Goal: Task Accomplishment & Management: Manage account settings

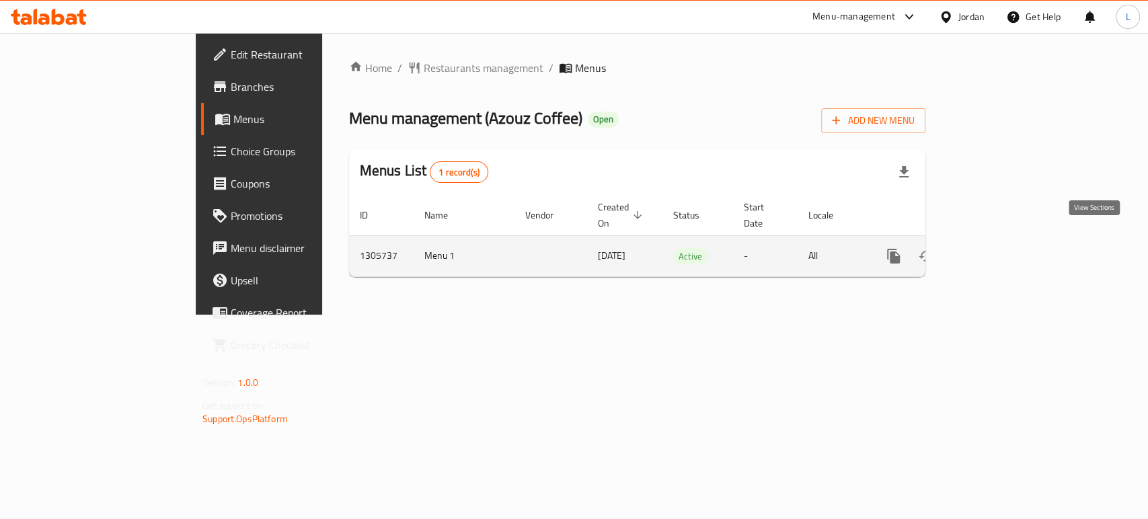
click at [997, 250] on icon "enhanced table" at bounding box center [991, 256] width 12 height 12
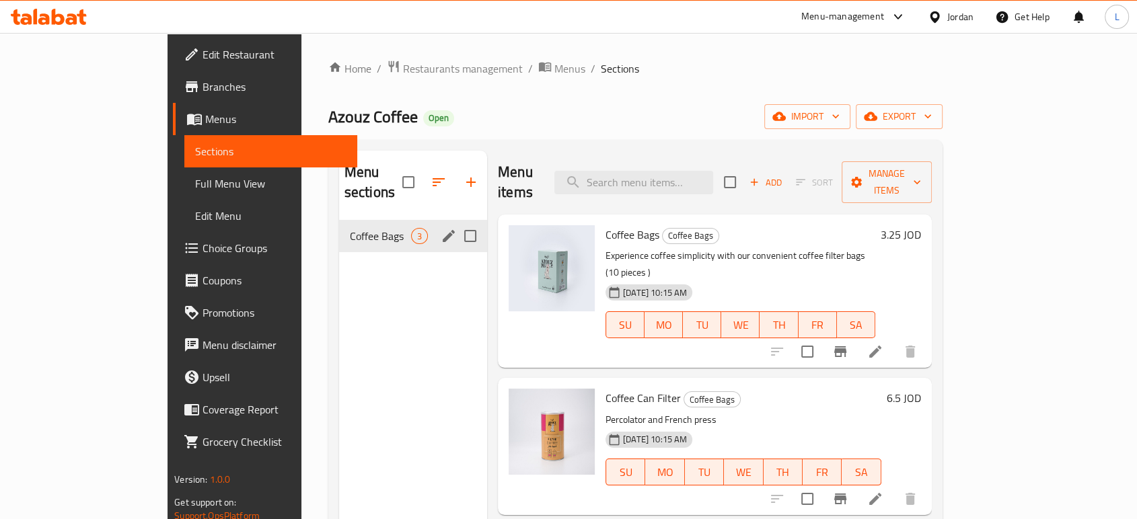
click at [339, 224] on div "Coffee Bags 3" at bounding box center [413, 236] width 148 height 32
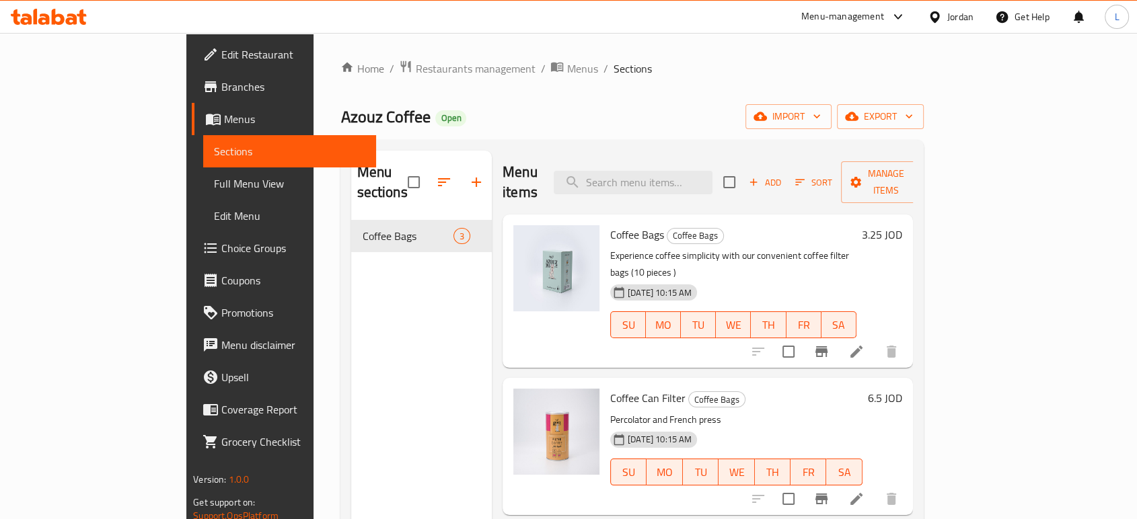
click at [351, 267] on div "Menu sections Coffee Bags 3" at bounding box center [421, 410] width 141 height 519
click at [610, 225] on span "Coffee Bags" at bounding box center [637, 235] width 54 height 20
click at [766, 248] on p "Experience coffee simplicity with our convenient coffee filter bags (10 pieces )" at bounding box center [733, 265] width 246 height 34
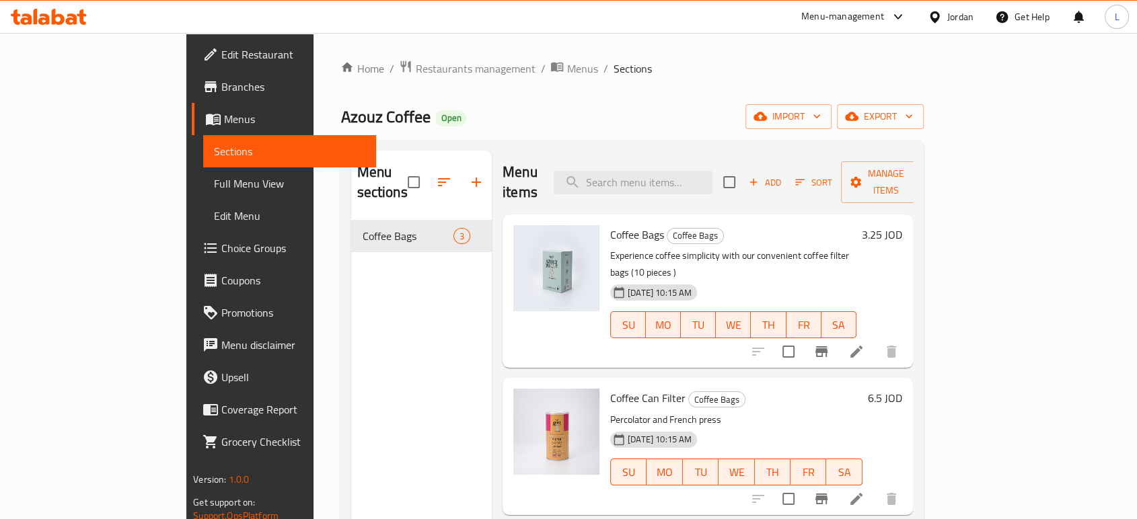
click at [383, 284] on div "Menu sections Coffee Bags 3" at bounding box center [421, 410] width 141 height 519
drag, startPoint x: 304, startPoint y: 112, endPoint x: 283, endPoint y: 117, distance: 22.0
click at [340, 117] on span "Azouz Coffee" at bounding box center [384, 117] width 89 height 30
click at [340, 122] on span "Azouz Coffee" at bounding box center [384, 117] width 89 height 30
click at [824, 17] on div "Menu-management" at bounding box center [842, 17] width 83 height 16
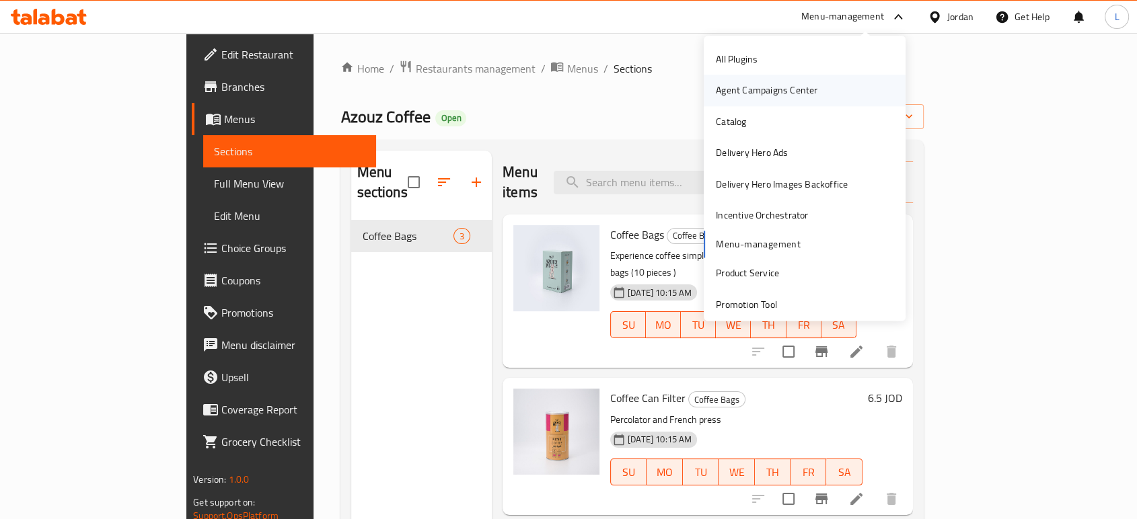
click at [748, 94] on div "Agent Campaigns Center" at bounding box center [767, 90] width 102 height 15
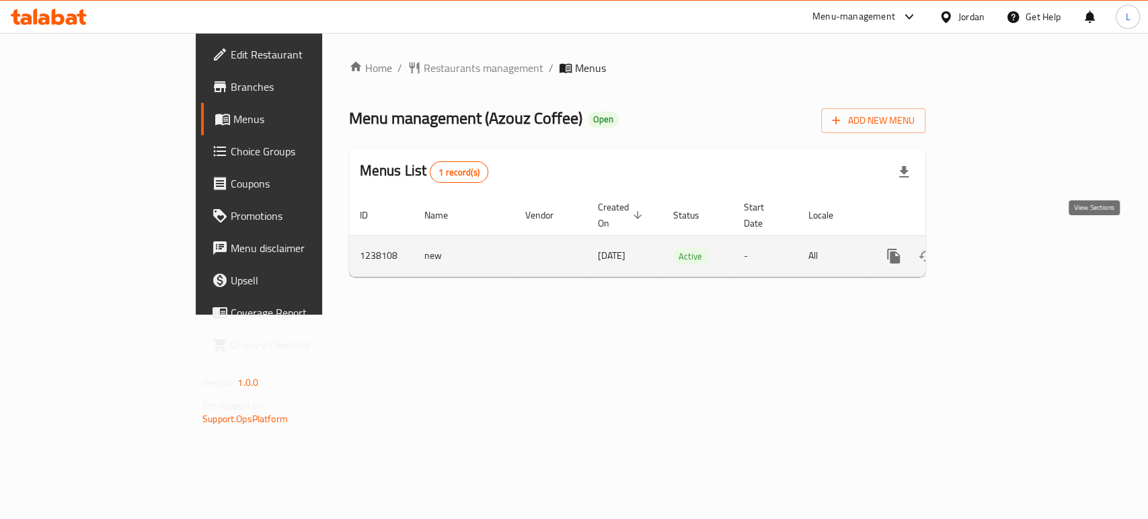
click at [1007, 240] on link "enhanced table" at bounding box center [991, 256] width 32 height 32
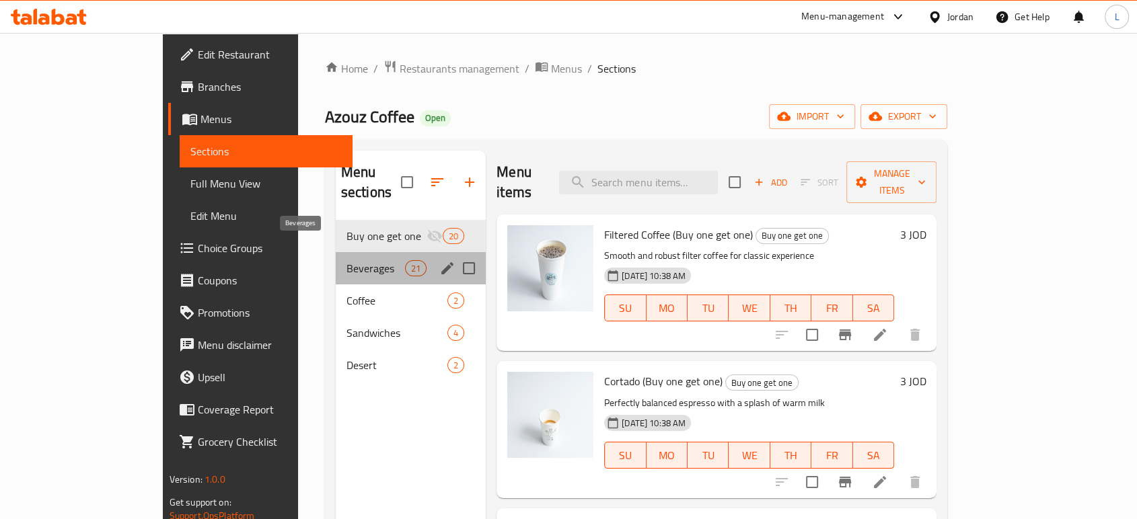
click at [346, 260] on span "Beverages" at bounding box center [375, 268] width 59 height 16
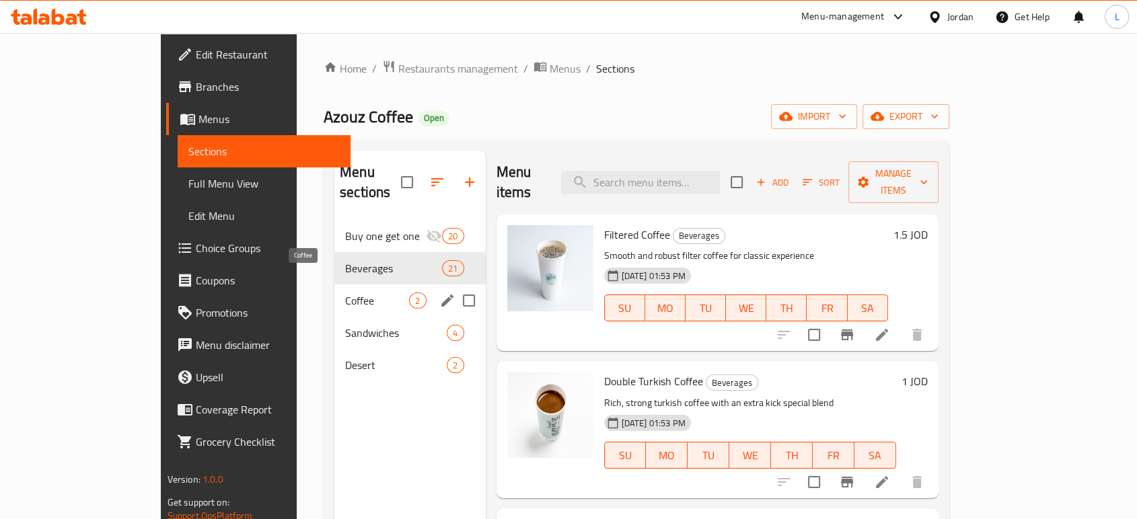
click at [345, 293] on span "Coffee" at bounding box center [377, 301] width 64 height 16
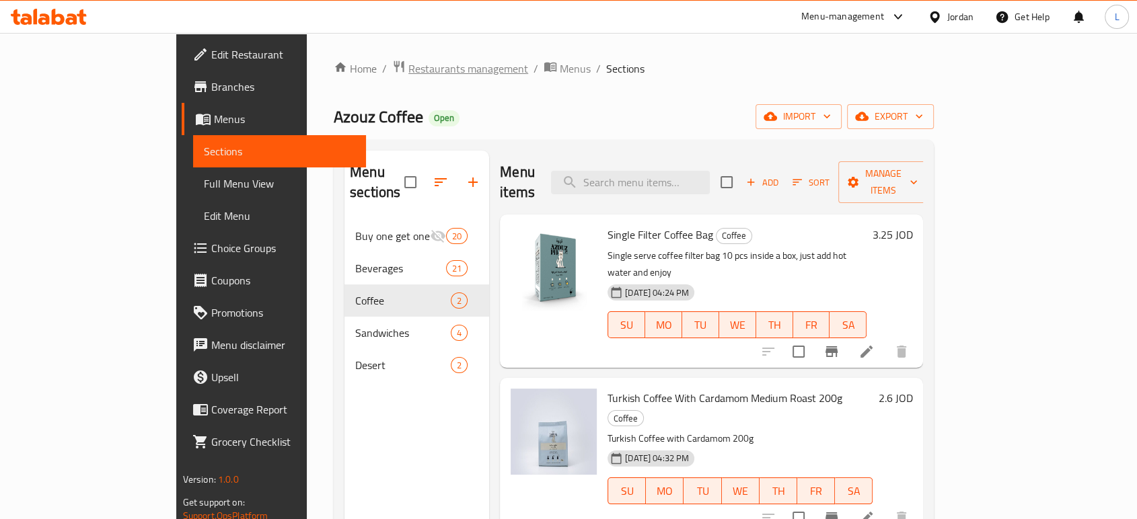
click at [408, 70] on span "Restaurants management" at bounding box center [468, 69] width 120 height 16
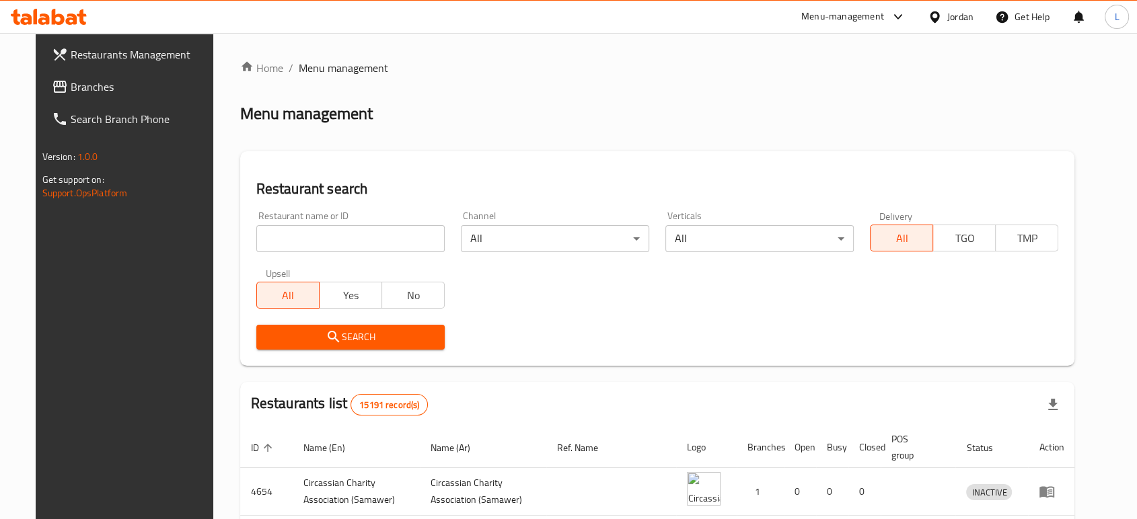
click at [395, 241] on div "Home / Menu management Menu management Restaurant search Restaurant name or ID …" at bounding box center [657, 449] width 835 height 779
click at [363, 242] on input "search" at bounding box center [350, 238] width 188 height 27
type input "[PERSON_NAME]"
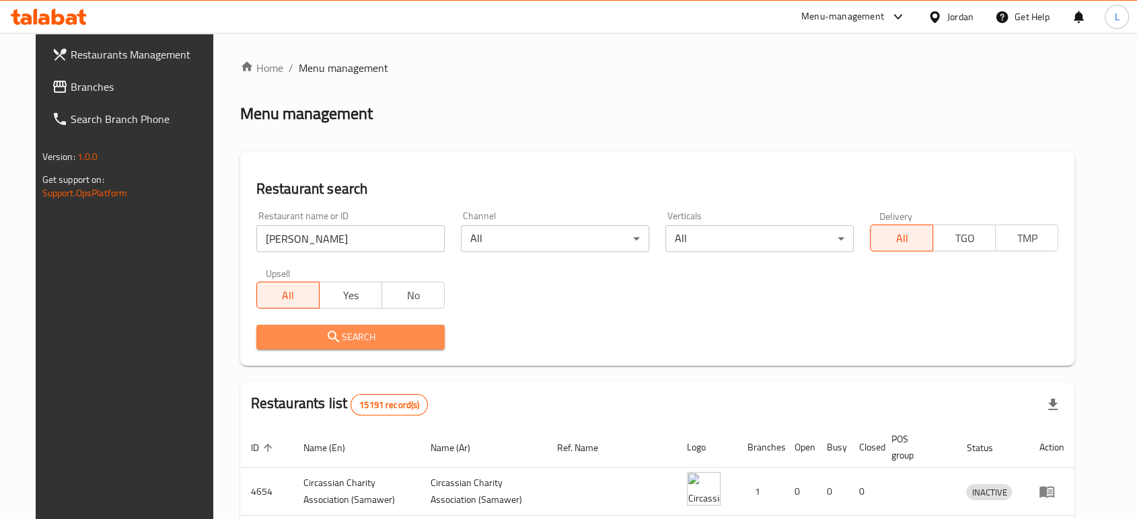
click at [338, 334] on span "Search" at bounding box center [350, 337] width 167 height 17
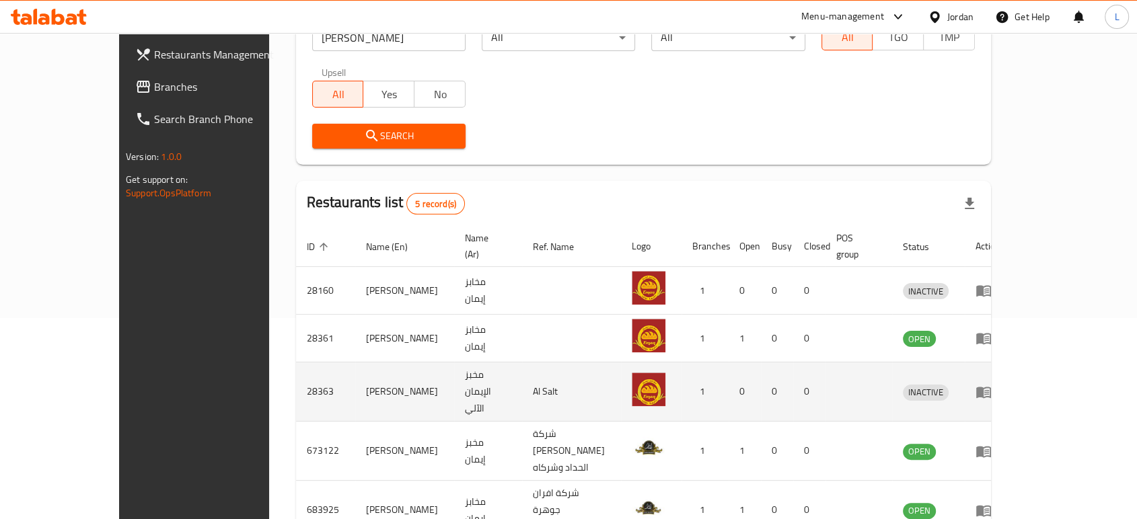
scroll to position [224, 0]
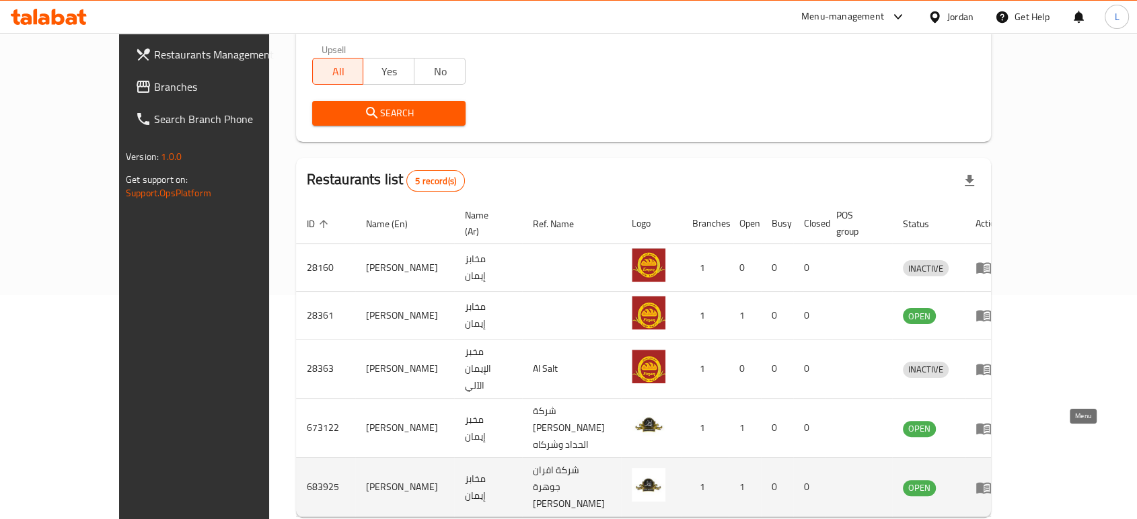
click at [991, 482] on icon "enhanced table" at bounding box center [983, 487] width 15 height 11
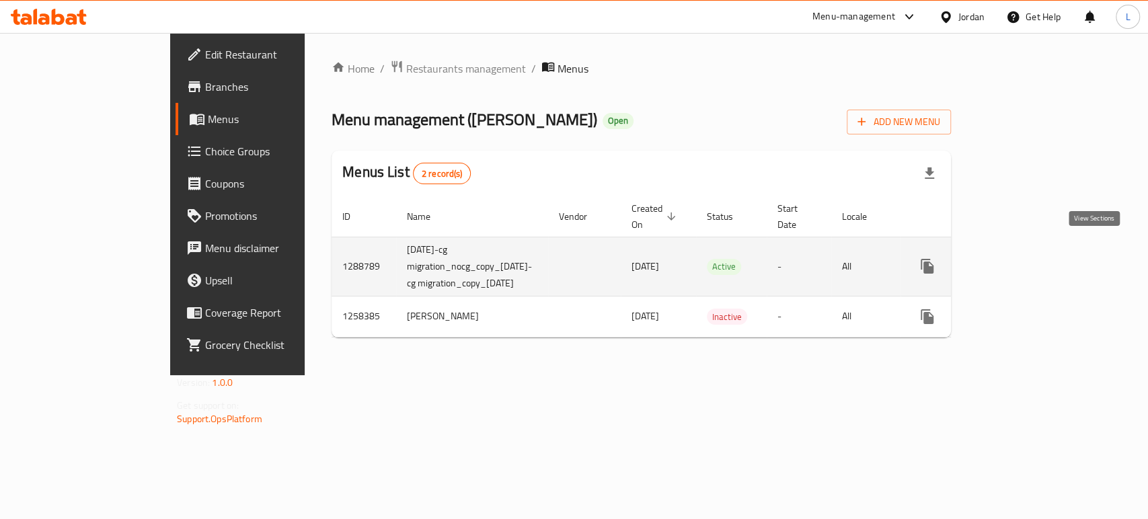
click at [1033, 258] on icon "enhanced table" at bounding box center [1025, 266] width 16 height 16
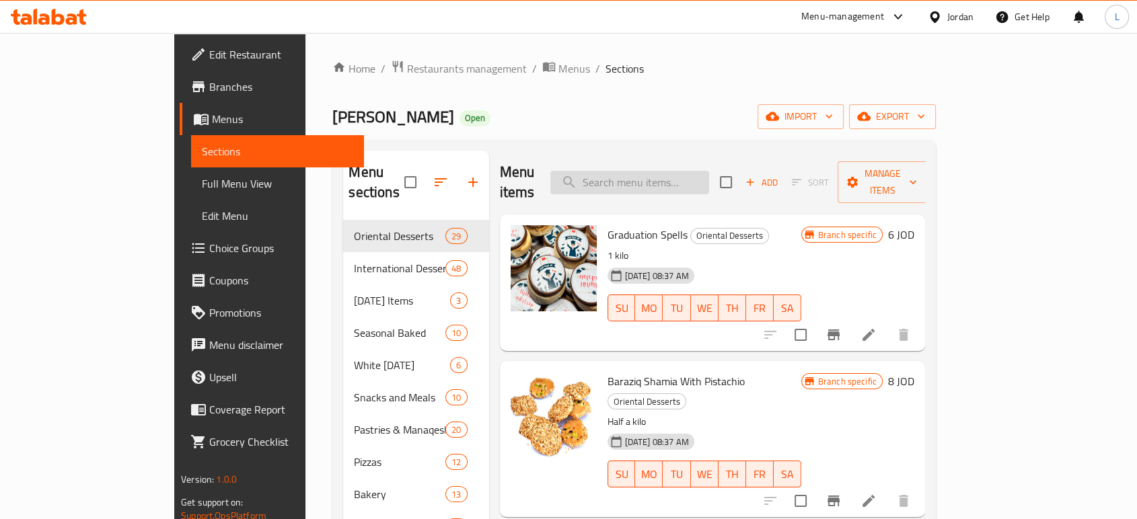
click at [696, 177] on input "search" at bounding box center [629, 183] width 159 height 24
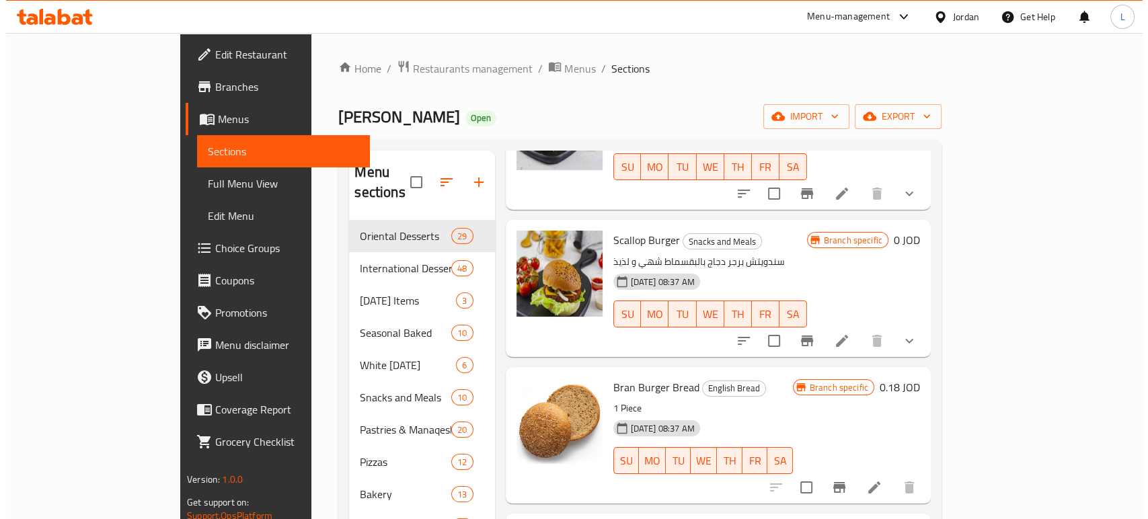
scroll to position [149, 0]
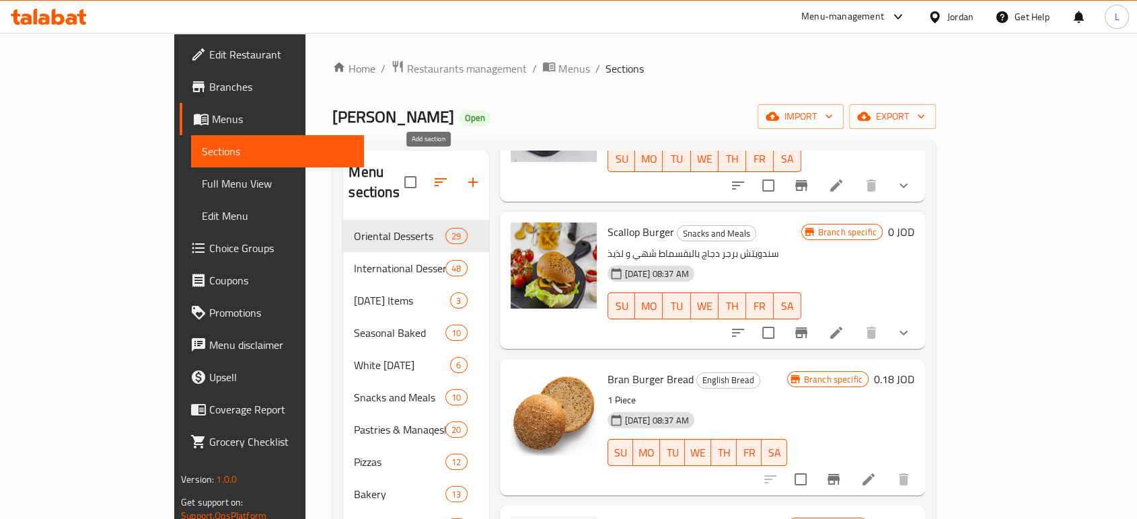
type input "burg"
click at [465, 174] on icon "button" at bounding box center [473, 182] width 16 height 16
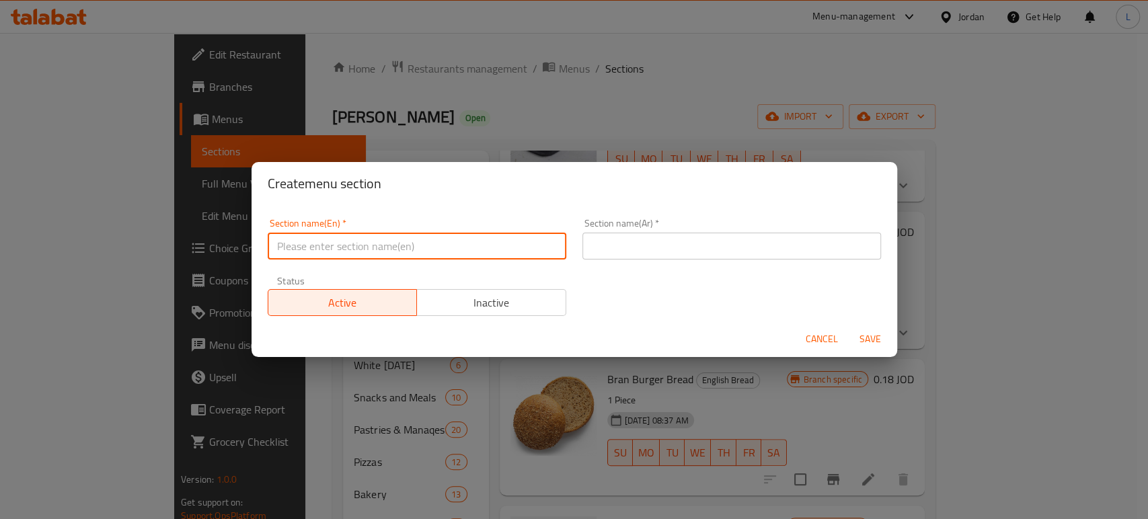
click at [350, 254] on input "text" at bounding box center [417, 246] width 299 height 27
type input "Buy Two Get one For Free"
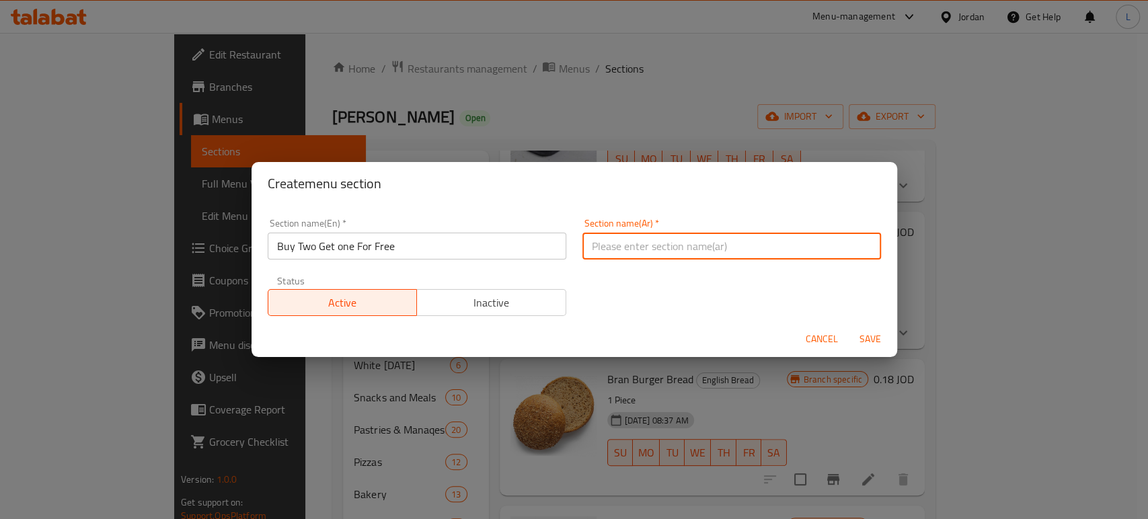
click at [614, 241] on input "text" at bounding box center [732, 246] width 299 height 27
type input "اشتري 2 و احصل على واحدة مجانا"
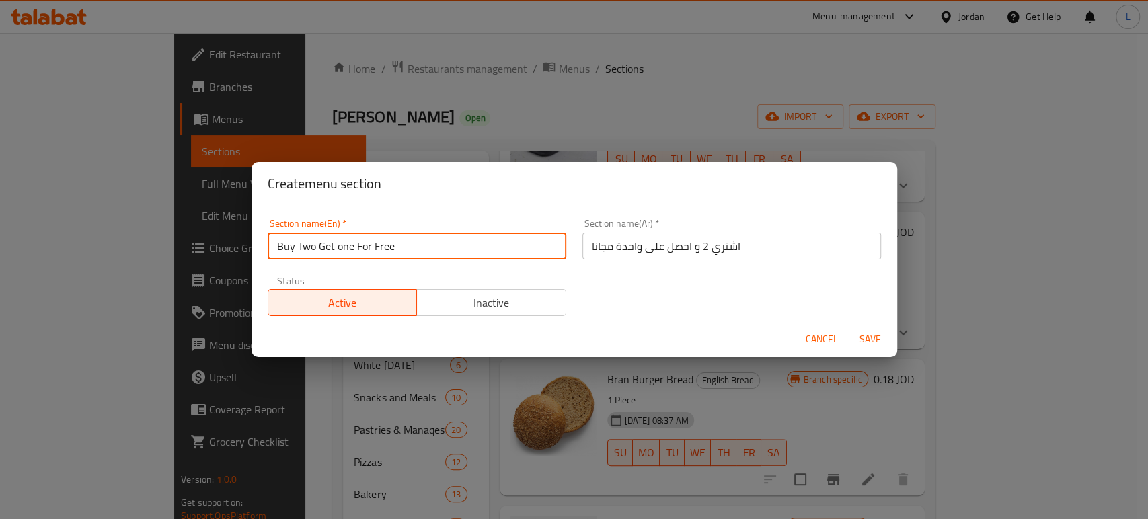
drag, startPoint x: 314, startPoint y: 248, endPoint x: 297, endPoint y: 252, distance: 18.0
click at [297, 252] on input "Buy Two Get one For Free" at bounding box center [417, 246] width 299 height 27
type input "Buy One Get one For Free"
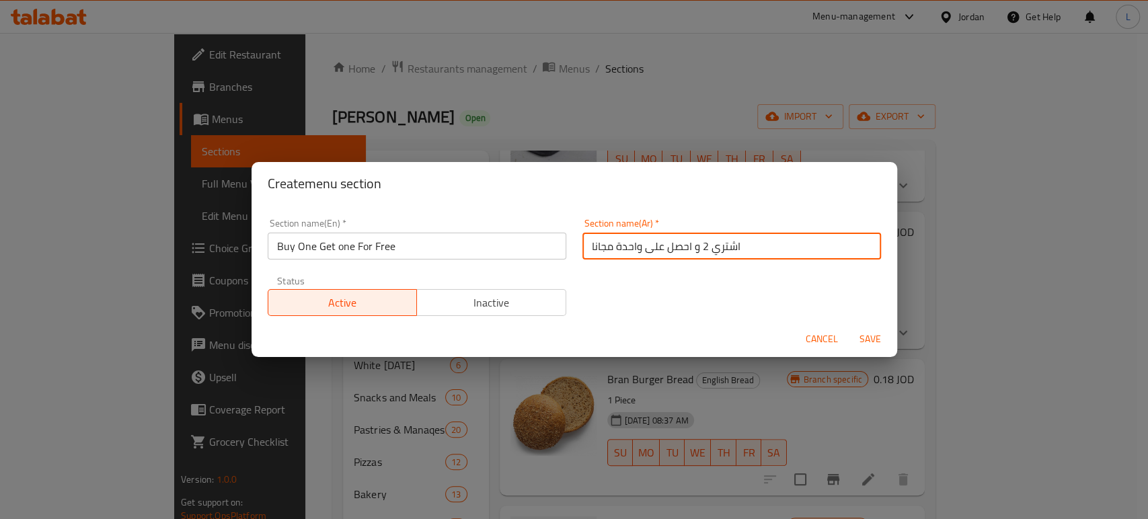
click at [699, 247] on input "اشتري 2 و احصل على واحدة مجانا" at bounding box center [732, 246] width 299 height 27
type input "اشتري واحدة و احصل على واحدة مجانا"
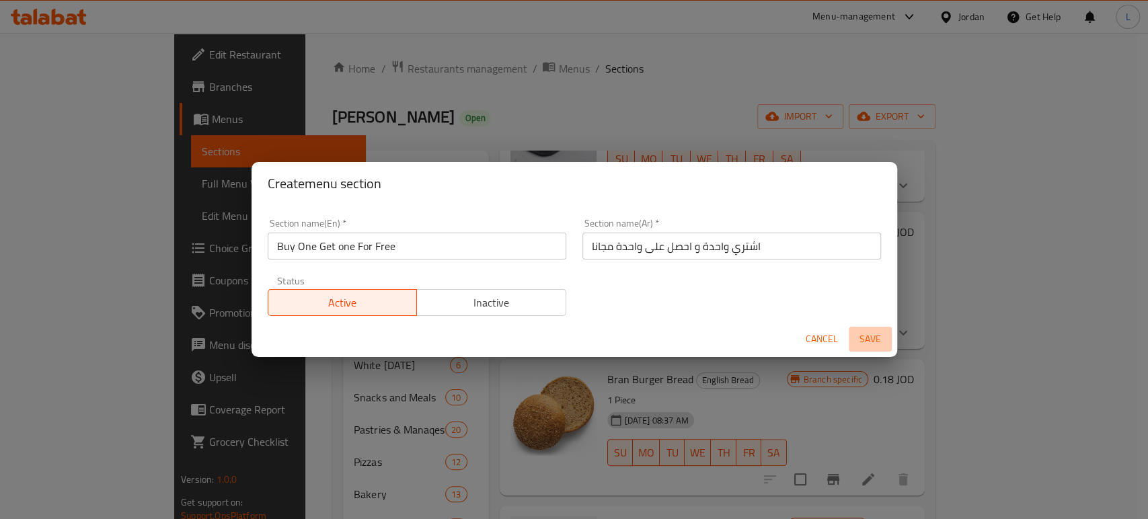
click at [878, 343] on span "Save" at bounding box center [870, 339] width 32 height 17
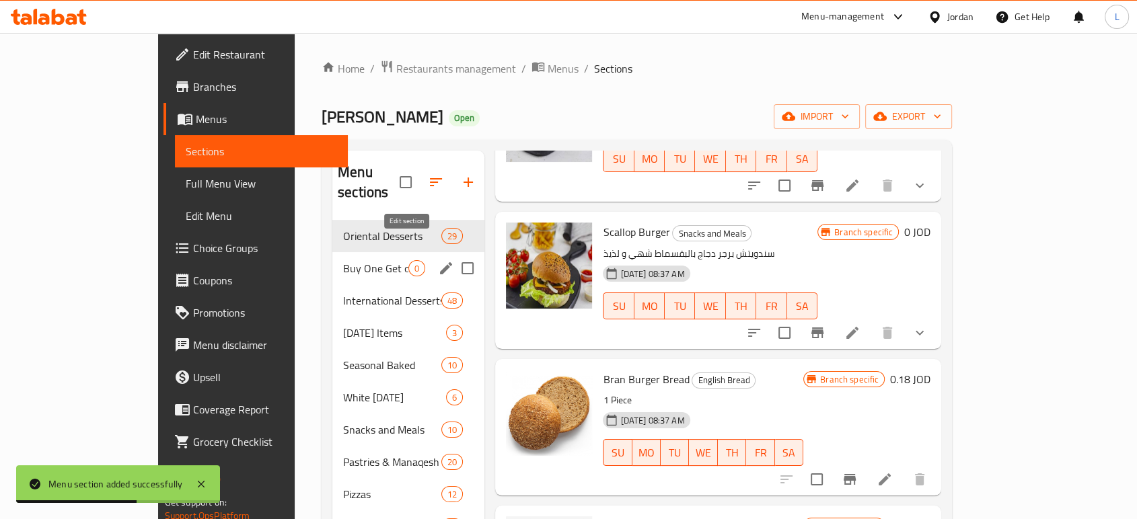
click at [438, 260] on icon "edit" at bounding box center [446, 268] width 16 height 16
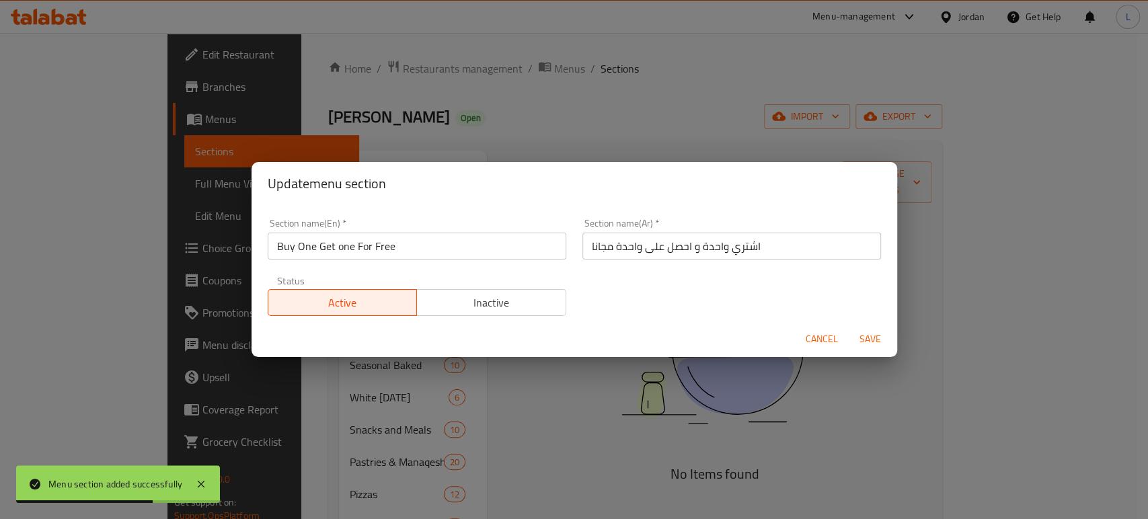
drag, startPoint x: 437, startPoint y: 297, endPoint x: 447, endPoint y: 300, distance: 11.3
click at [439, 297] on span "Inactive" at bounding box center [492, 303] width 139 height 20
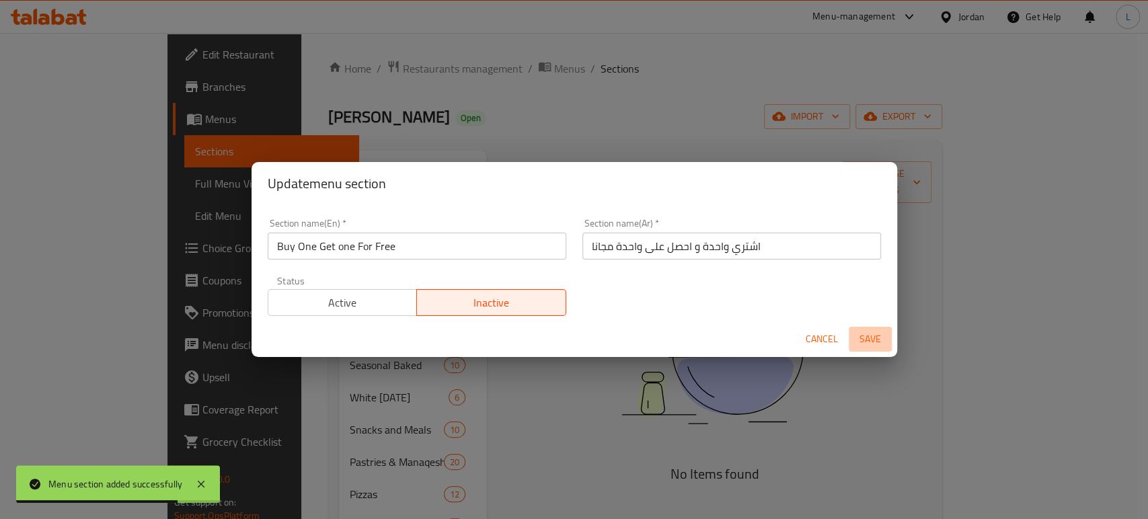
click at [882, 343] on span "Save" at bounding box center [870, 339] width 32 height 17
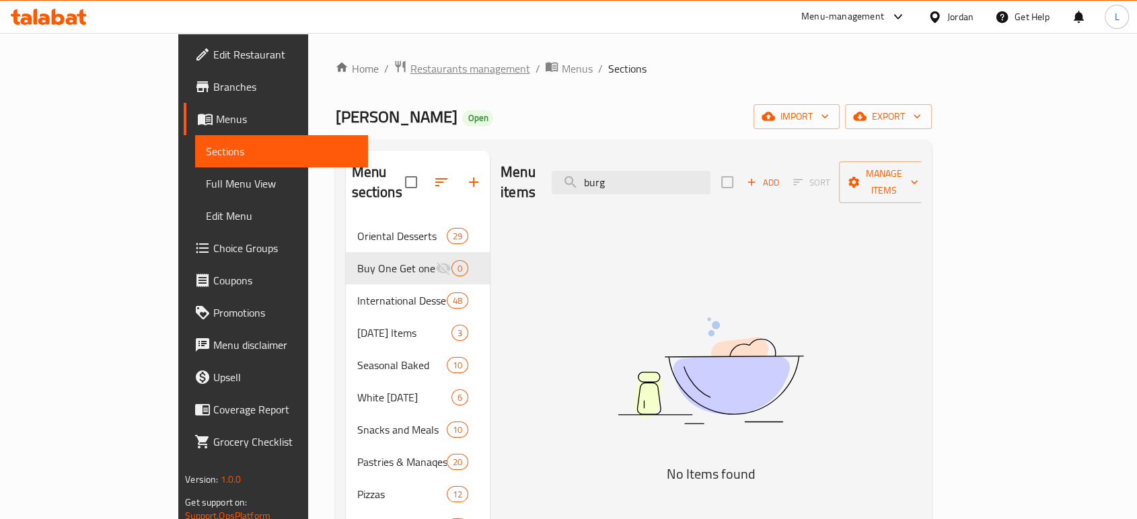
click at [410, 69] on span "Restaurants management" at bounding box center [470, 69] width 120 height 16
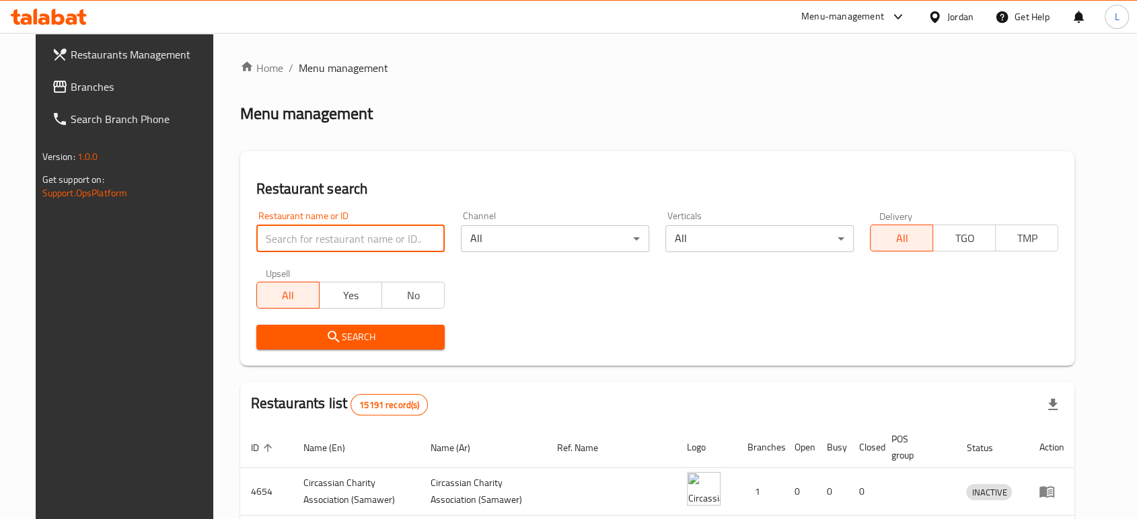
click at [350, 227] on input "search" at bounding box center [350, 238] width 188 height 27
type input "[PERSON_NAME]"
click at [356, 336] on span "Search" at bounding box center [350, 337] width 167 height 17
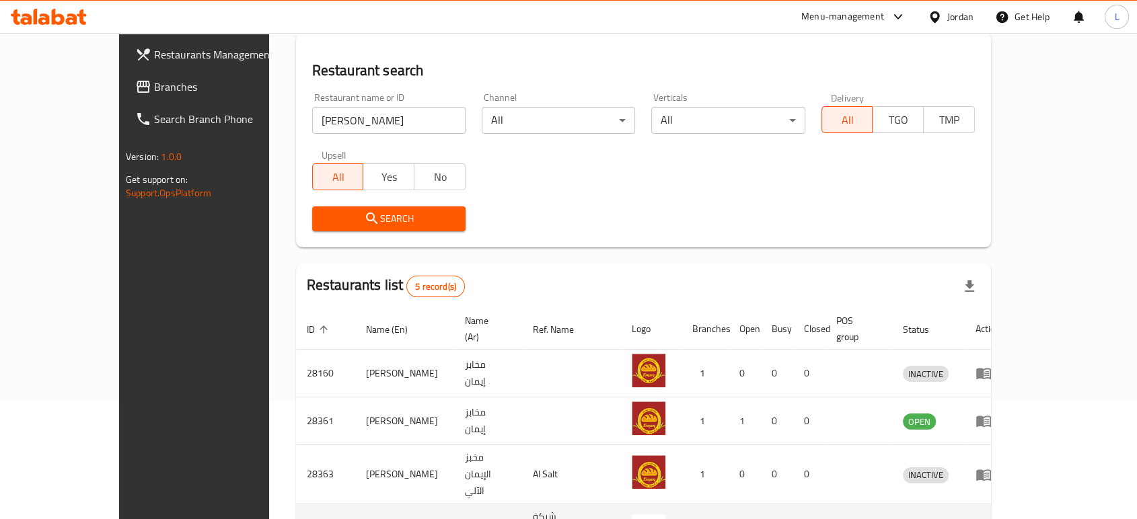
scroll to position [242, 0]
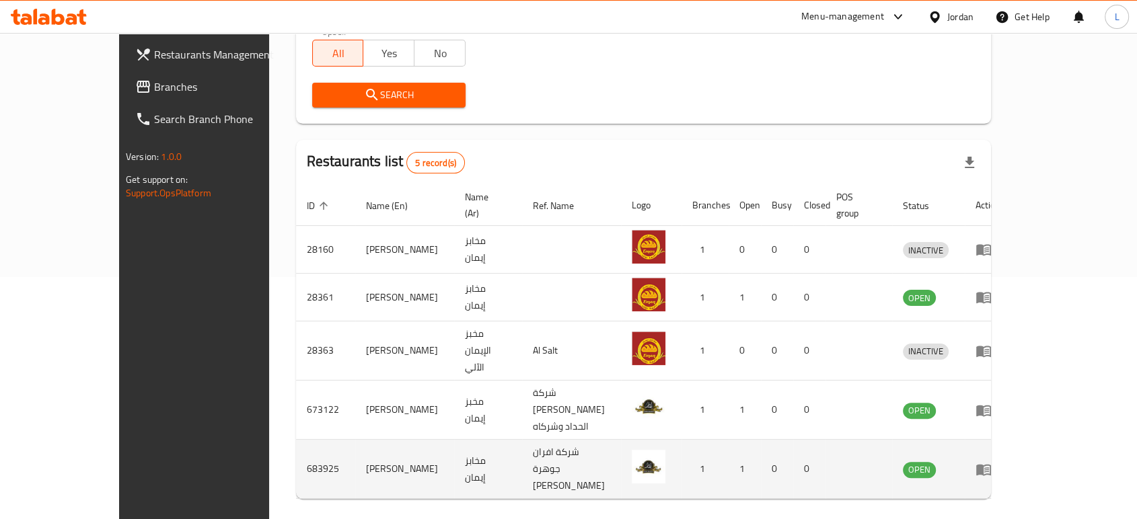
click at [296, 440] on td "683925" at bounding box center [325, 469] width 59 height 59
copy td "683925"
click at [989, 468] on icon "enhanced table" at bounding box center [986, 470] width 5 height 5
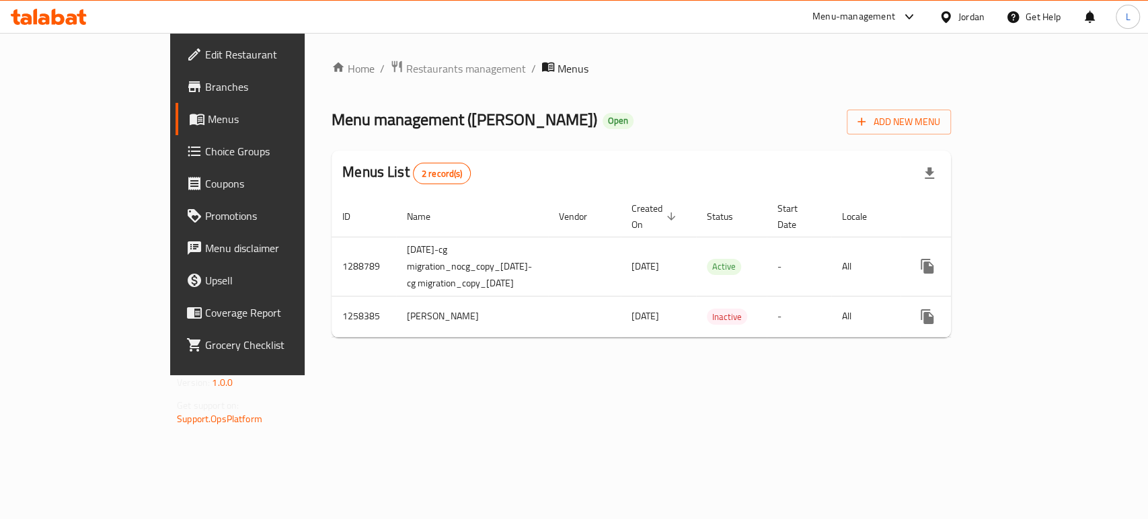
click at [205, 79] on span "Branches" at bounding box center [278, 87] width 146 height 16
